Goal: Task Accomplishment & Management: Complete application form

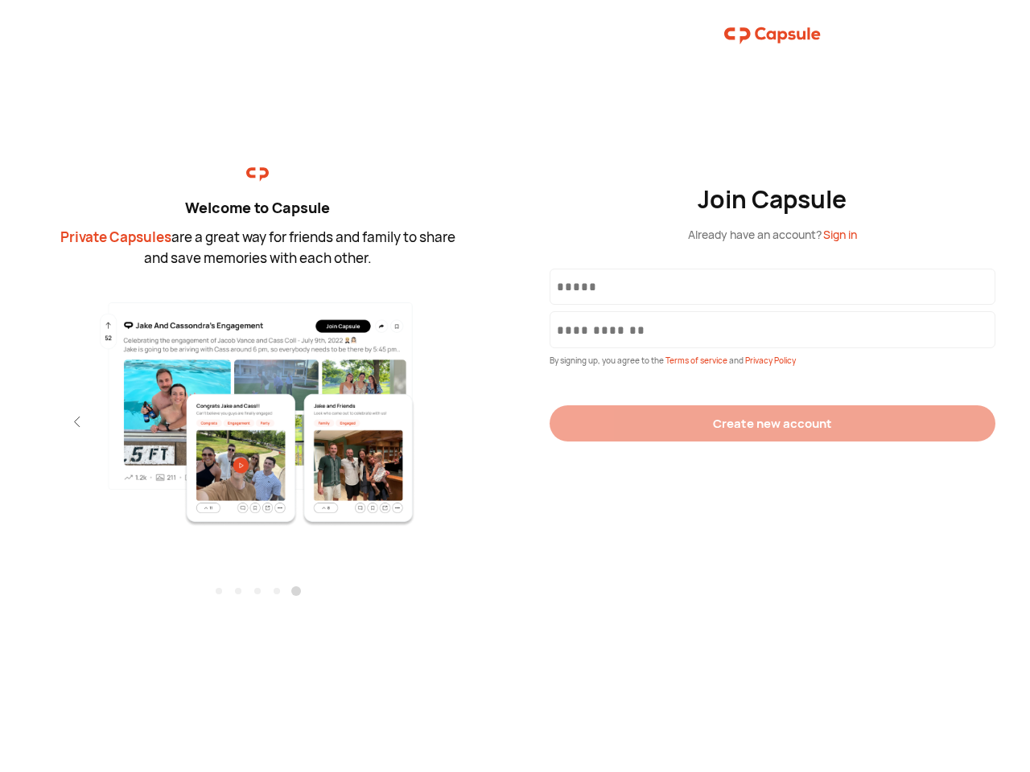
click at [515, 386] on div "Join Capsule Already have an account? Sign in By signing up, you agree to the T…" at bounding box center [772, 386] width 515 height 772
click at [257, 408] on img at bounding box center [258, 413] width 352 height 227
click at [0, 422] on div "Welcome to Capsule Private Capsules are a great way for friends and family to s…" at bounding box center [257, 386] width 515 height 772
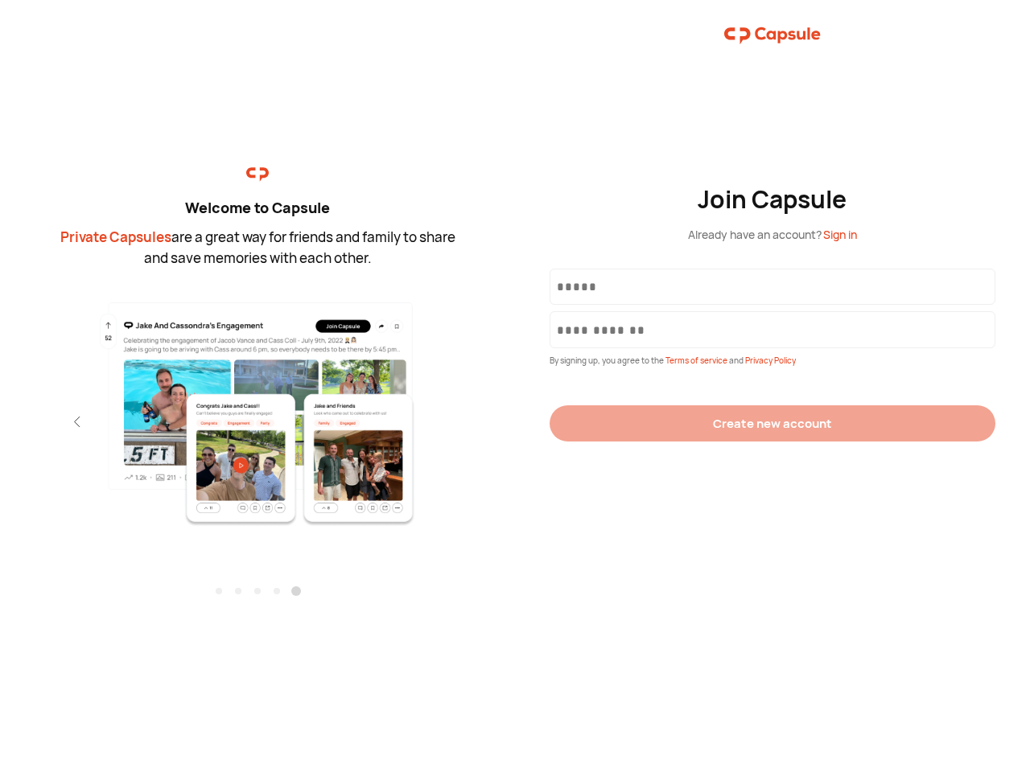
click at [0, 422] on div "Welcome to Capsule Private Capsules are a great way for friends and family to s…" at bounding box center [257, 386] width 515 height 772
click at [48, 422] on div "Welcome to Capsule Private Capsules are a great way for friends and family to s…" at bounding box center [257, 386] width 515 height 772
